Goal: Task Accomplishment & Management: Manage account settings

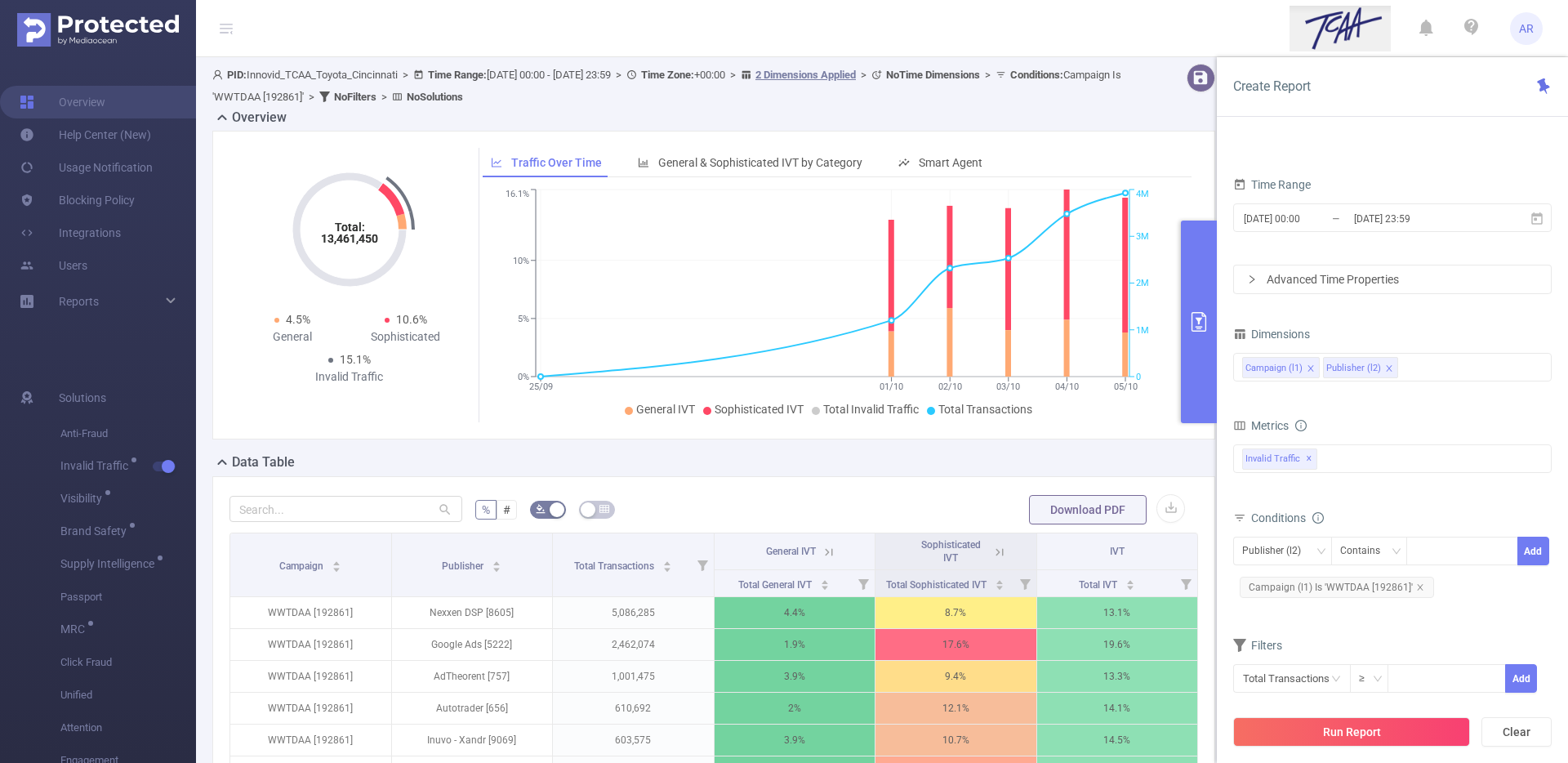
scroll to position [639, 0]
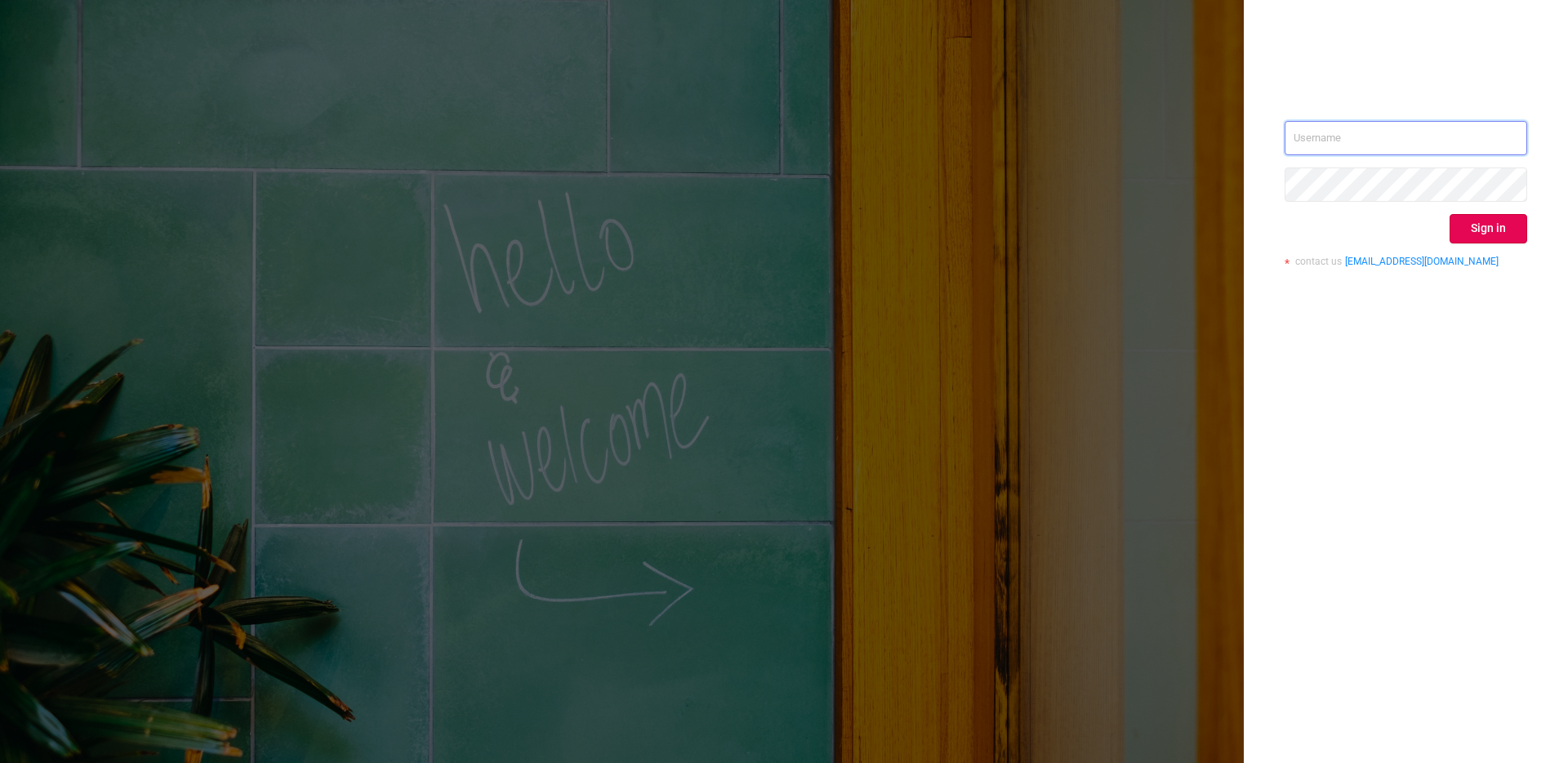
click at [1473, 142] on input "text" at bounding box center [1405, 138] width 242 height 34
type input "ashley@protected.media"
click at [1491, 217] on button "Sign in" at bounding box center [1488, 228] width 78 height 29
